Goal: Information Seeking & Learning: Learn about a topic

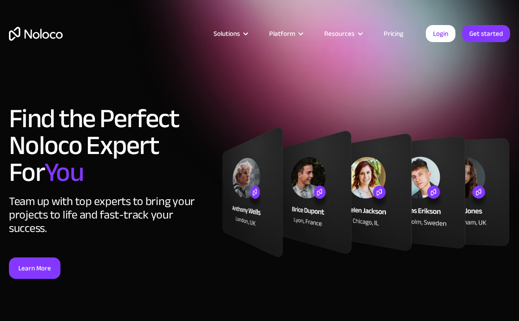
click at [42, 46] on div "Solutions Use Cases Business Types Project Management Keep track of customers, …" at bounding box center [259, 33] width 519 height 35
click at [40, 38] on img "home" at bounding box center [36, 34] width 54 height 14
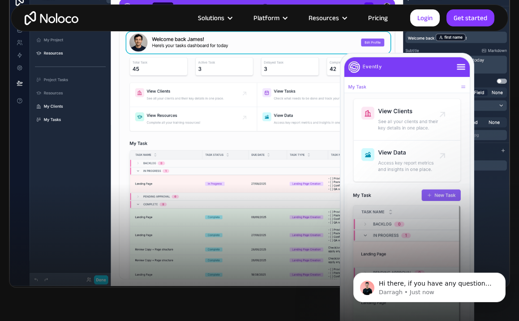
scroll to position [298, 0]
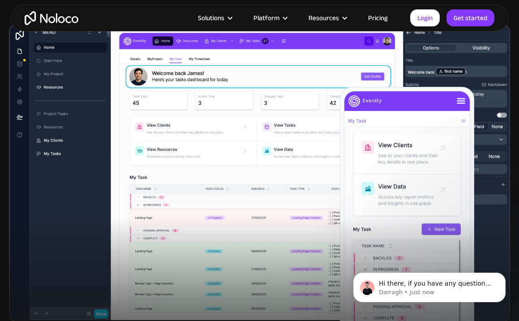
click at [189, 135] on img at bounding box center [259, 173] width 501 height 298
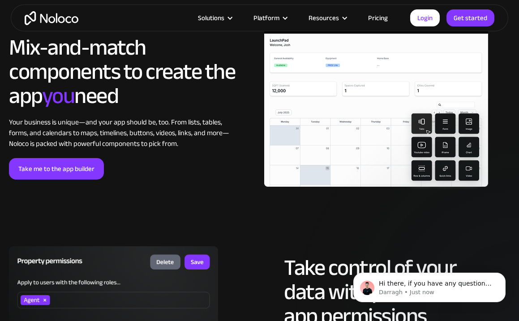
scroll to position [1984, 0]
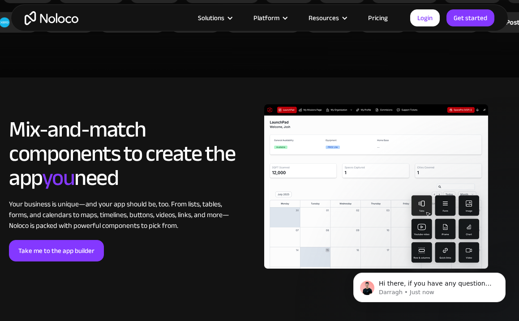
click at [266, 143] on img at bounding box center [376, 189] width 224 height 170
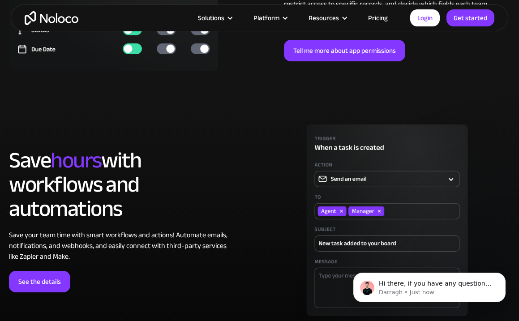
scroll to position [2389, 0]
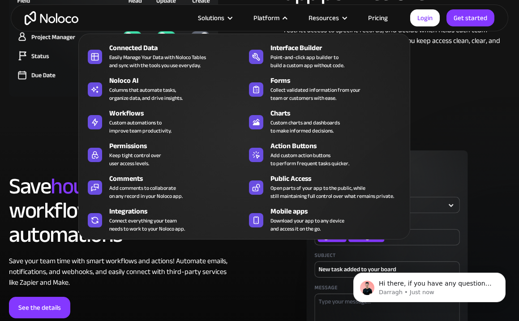
click at [385, 19] on link "Pricing" at bounding box center [378, 18] width 42 height 12
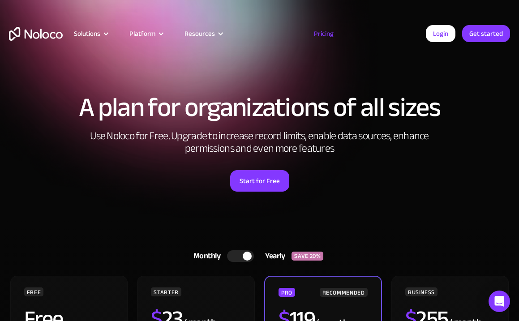
click at [55, 34] on img "home" at bounding box center [36, 34] width 54 height 14
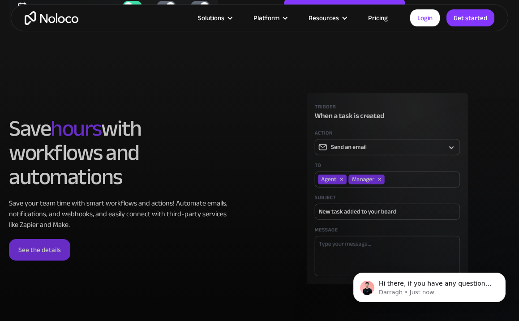
scroll to position [2468, 0]
